Goal: Task Accomplishment & Management: Manage account settings

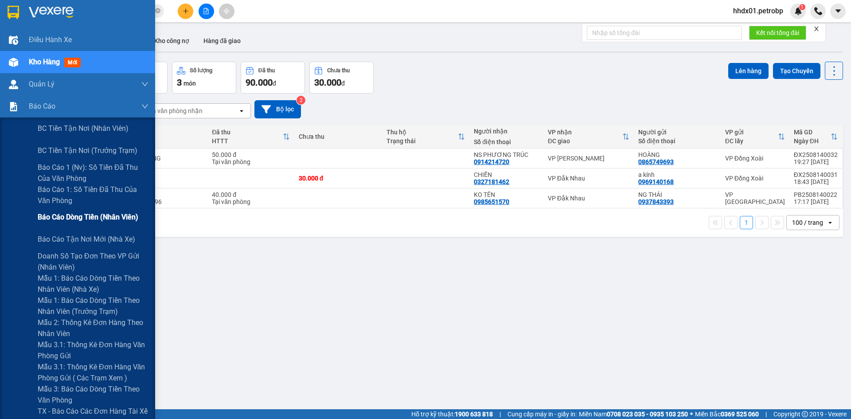
click at [101, 221] on span "Báo cáo dòng tiền (nhân viên)" at bounding box center [88, 216] width 101 height 11
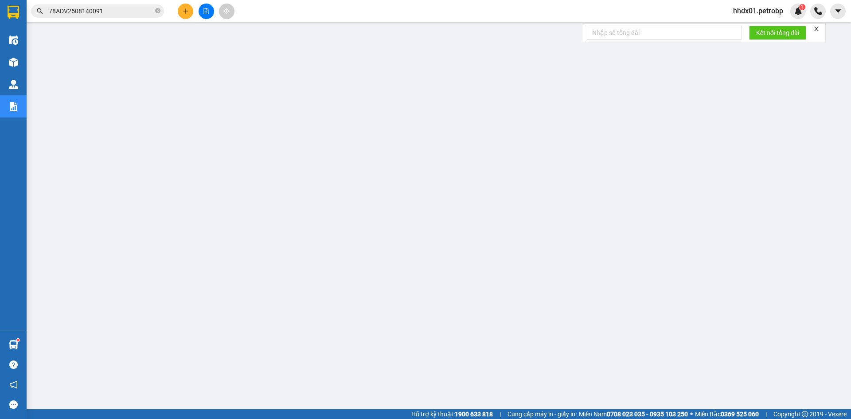
click at [754, 7] on span "hhdx01.petrobp" at bounding box center [758, 10] width 64 height 11
click at [756, 31] on span "Đăng xuất" at bounding box center [762, 28] width 46 height 10
